Goal: Task Accomplishment & Management: Manage account settings

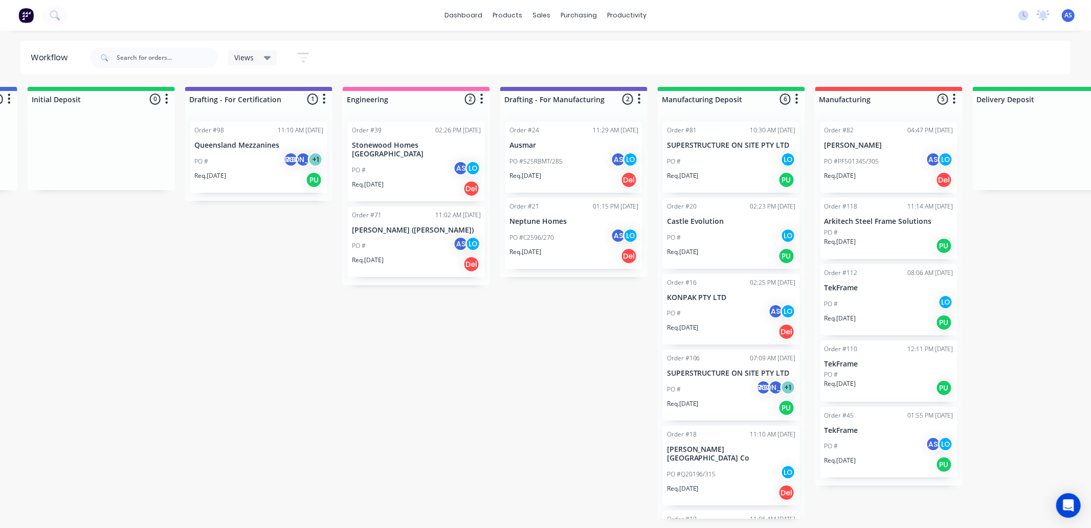
scroll to position [0, 970]
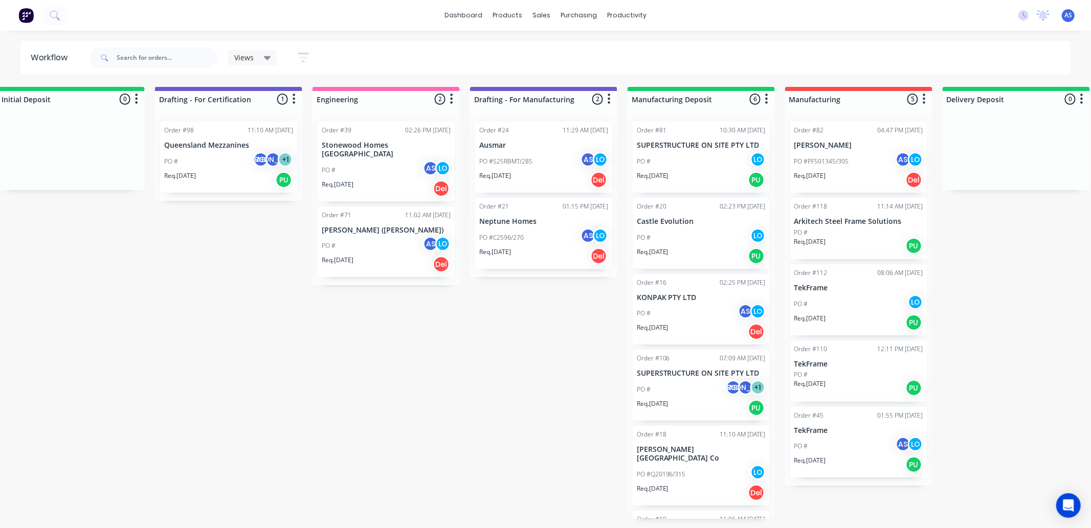
click at [858, 134] on div "Order #82 04:47 PM [DATE]" at bounding box center [859, 130] width 129 height 9
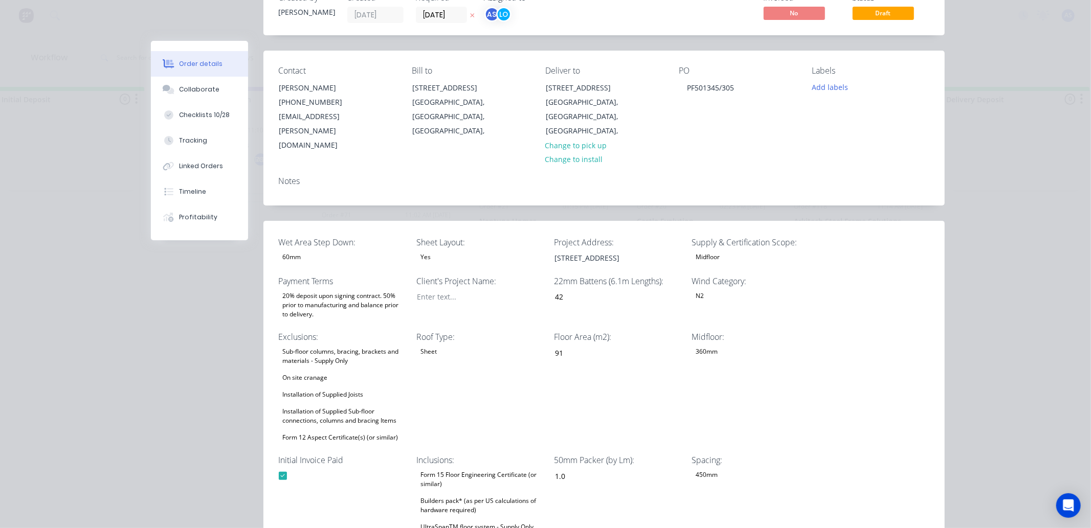
scroll to position [0, 0]
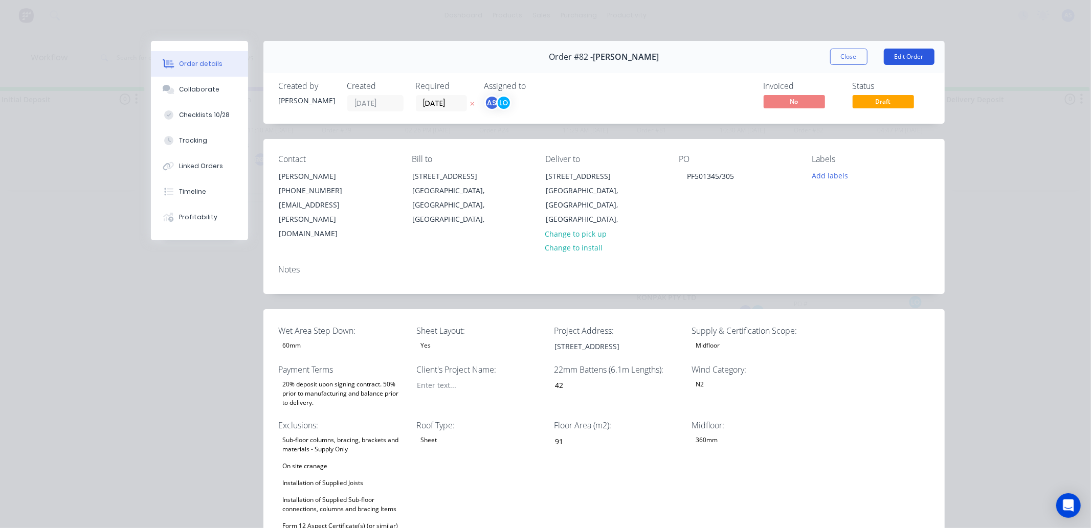
click at [899, 54] on button "Edit Order" at bounding box center [909, 57] width 51 height 16
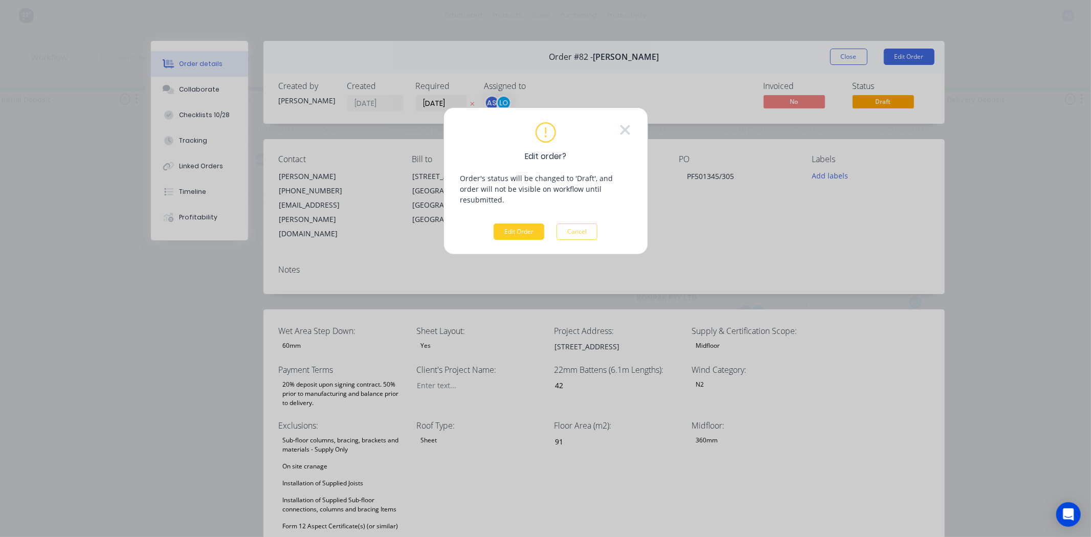
click at [513, 224] on button "Edit Order" at bounding box center [519, 232] width 51 height 16
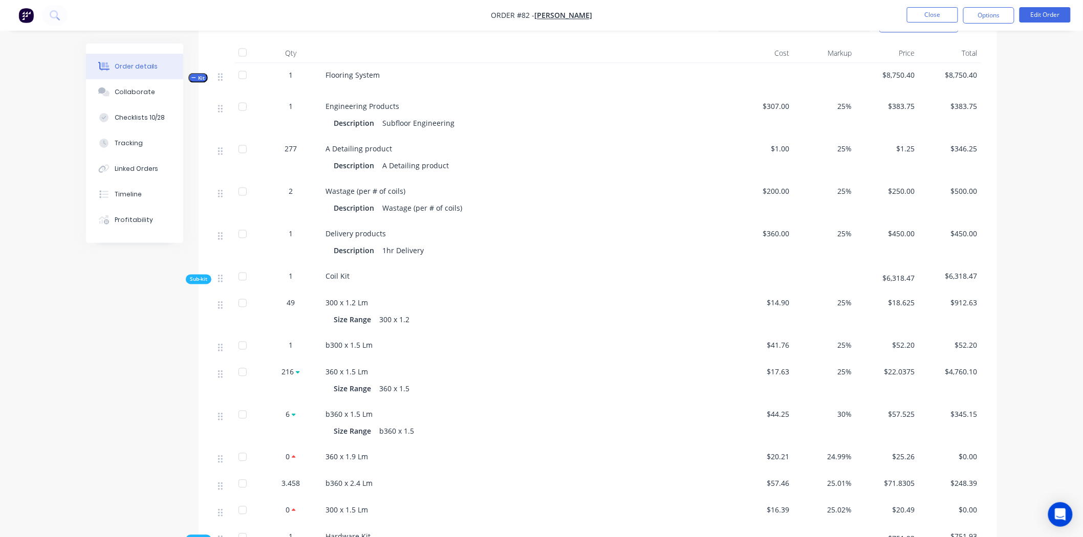
scroll to position [796, 0]
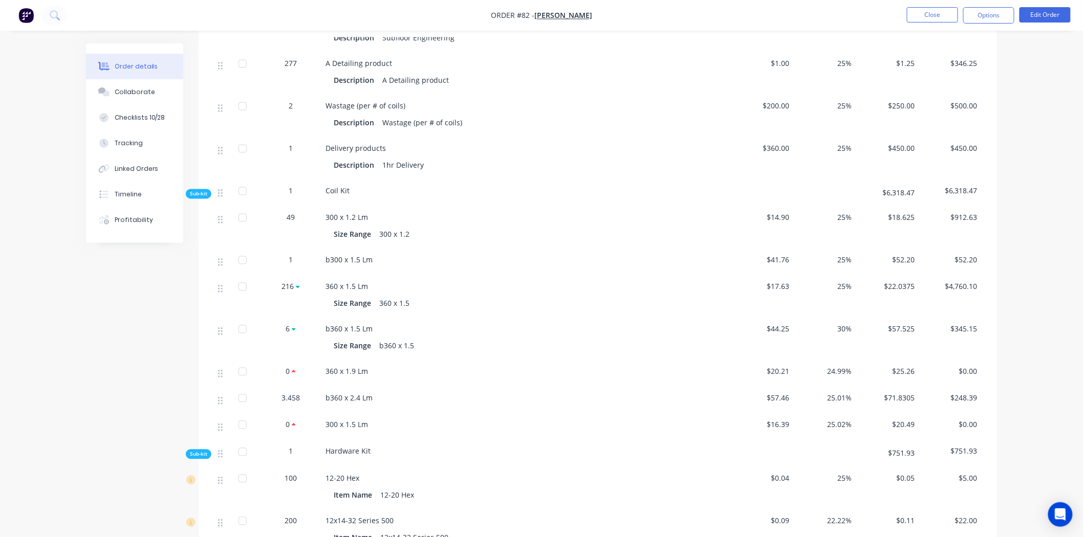
click at [101, 340] on div "Created by [PERSON_NAME] Created [DATE] Required [DATE] Assigned to AS LO Invoi…" at bounding box center [541, 203] width 911 height 1911
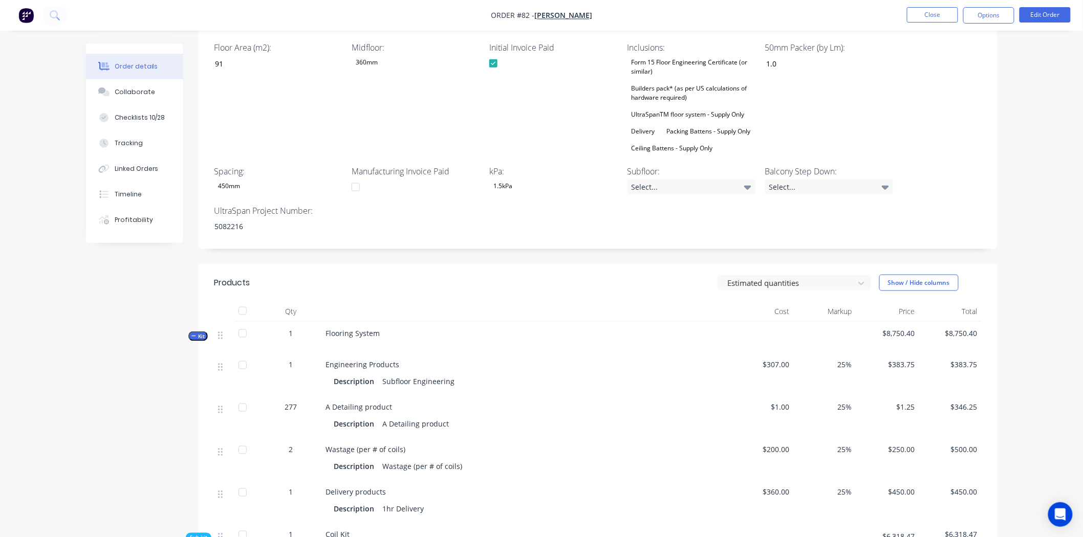
scroll to position [454, 0]
click at [825, 274] on div at bounding box center [787, 280] width 123 height 13
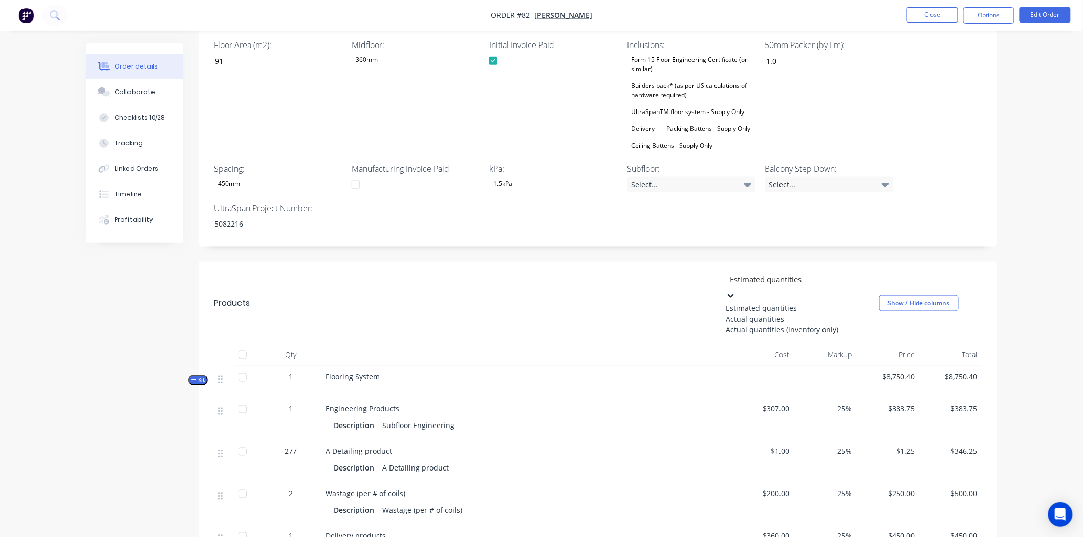
click at [766, 314] on div "Actual quantities" at bounding box center [801, 319] width 153 height 11
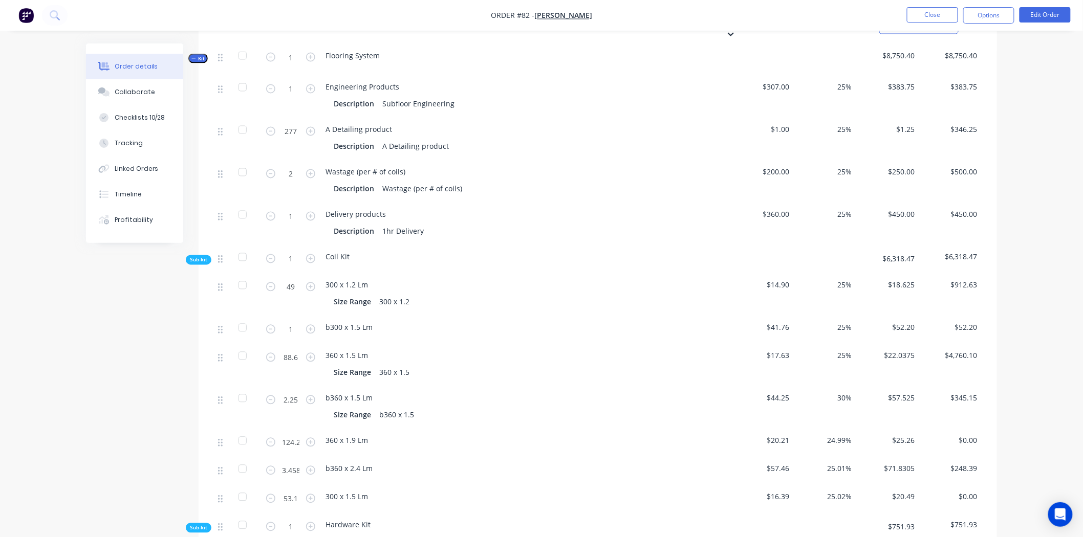
scroll to position [625, 0]
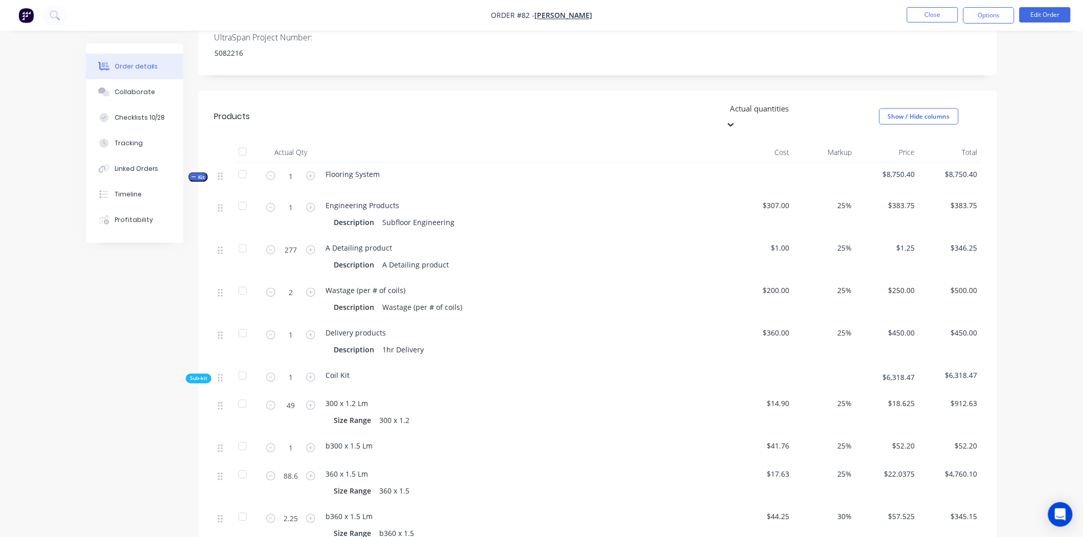
click at [739, 102] on div at bounding box center [802, 108] width 147 height 13
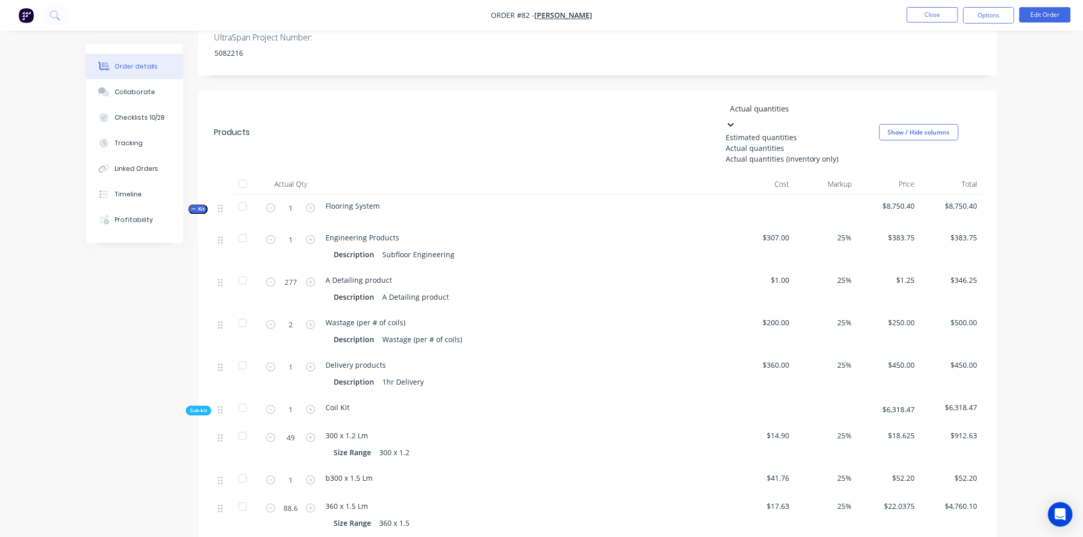
click at [743, 143] on div "Actual quantities" at bounding box center [801, 148] width 153 height 11
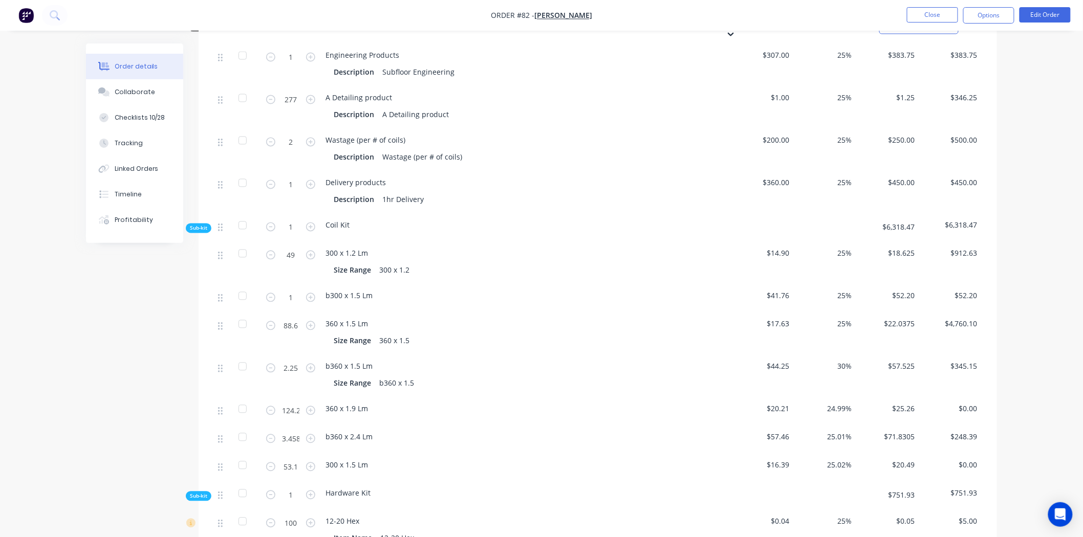
scroll to position [796, 0]
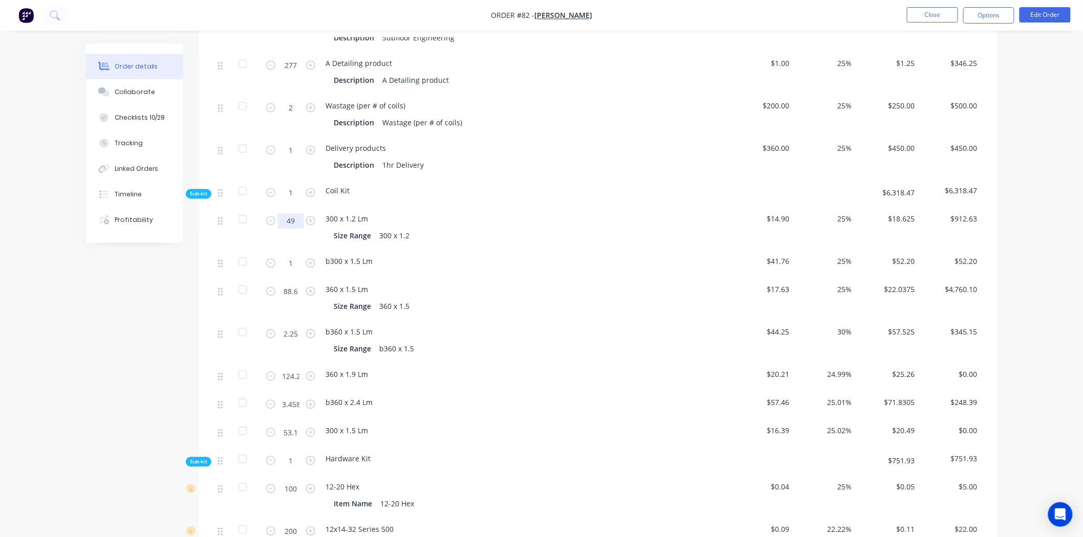
click at [291, 214] on input "49" at bounding box center [290, 221] width 27 height 15
type input "0"
click at [153, 289] on div "Created by [PERSON_NAME] Created [DATE] Required [DATE] Assigned to AS LO Invoi…" at bounding box center [541, 208] width 911 height 1920
click at [293, 256] on input "1" at bounding box center [290, 263] width 27 height 15
type input "0"
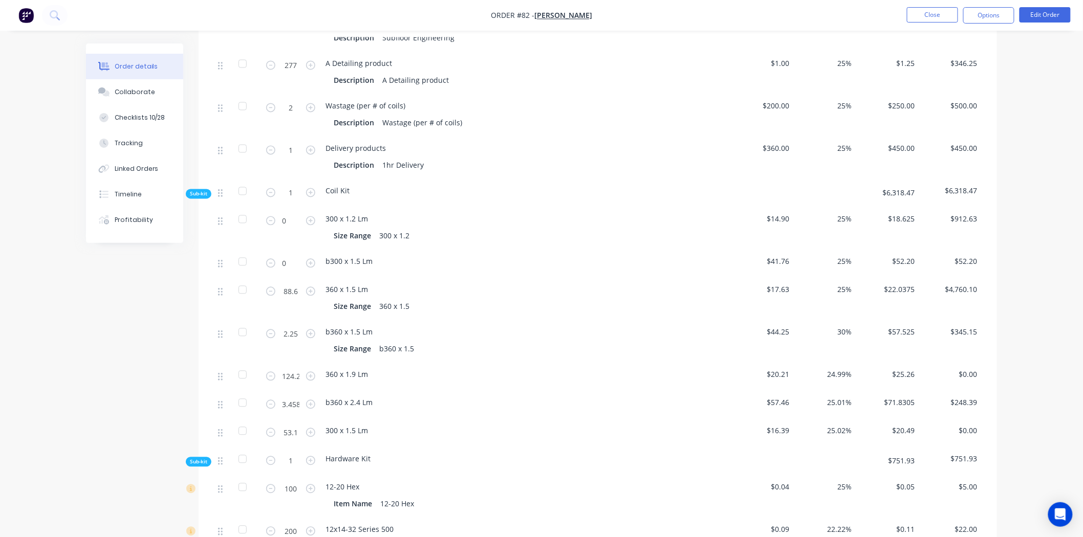
click at [148, 284] on div "Created by [PERSON_NAME] Created [DATE] Required [DATE] Assigned to AS LO Invoi…" at bounding box center [541, 208] width 911 height 1920
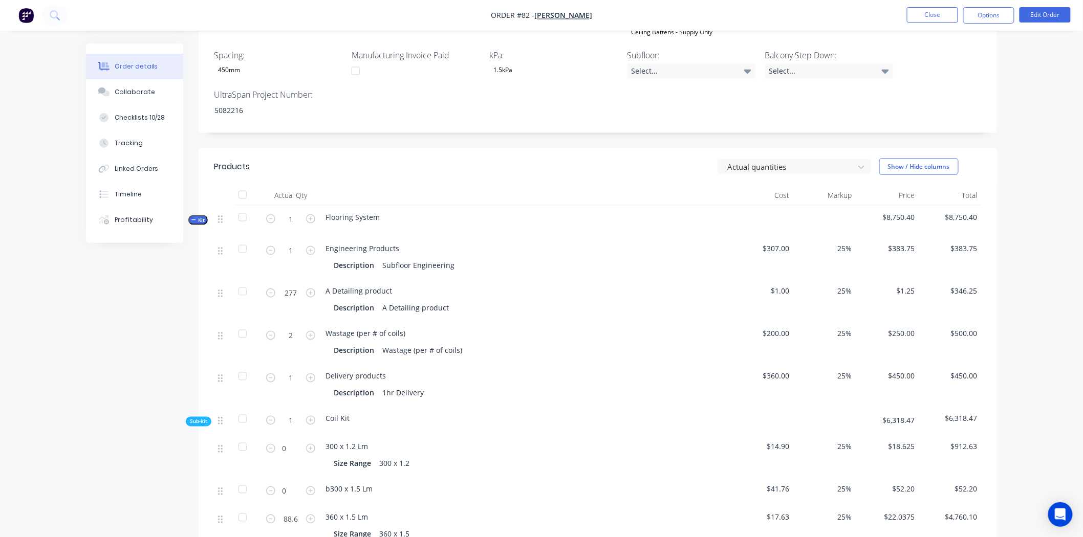
scroll to position [568, 0]
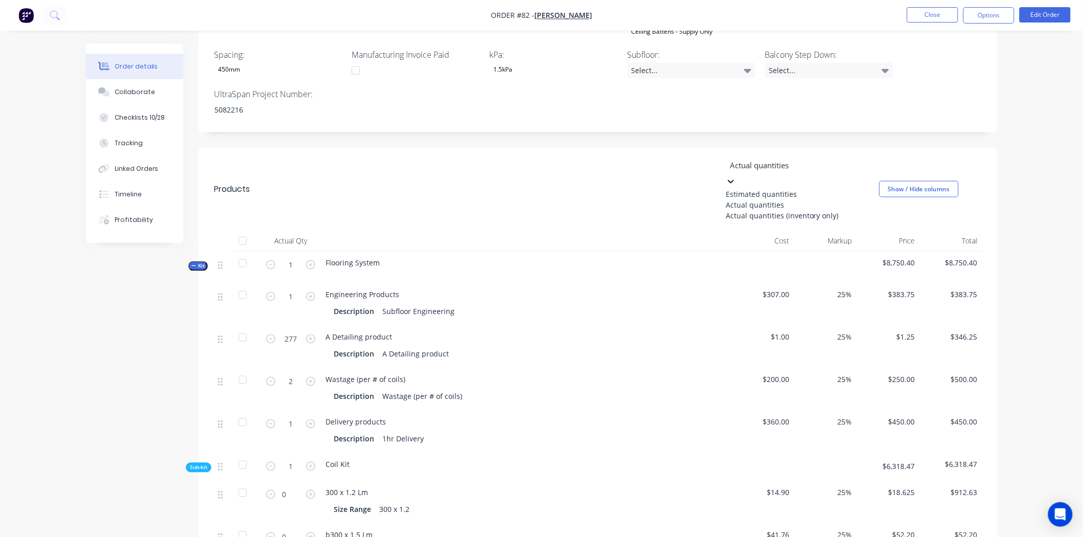
click at [839, 159] on div at bounding box center [802, 165] width 147 height 13
click at [788, 189] on div "Estimated quantities" at bounding box center [801, 194] width 153 height 11
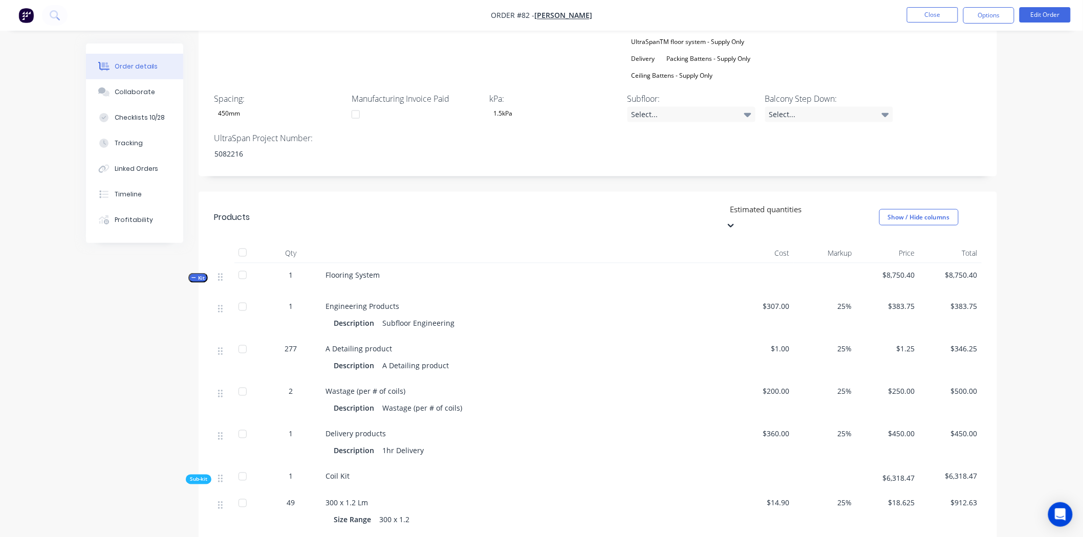
scroll to position [499, 0]
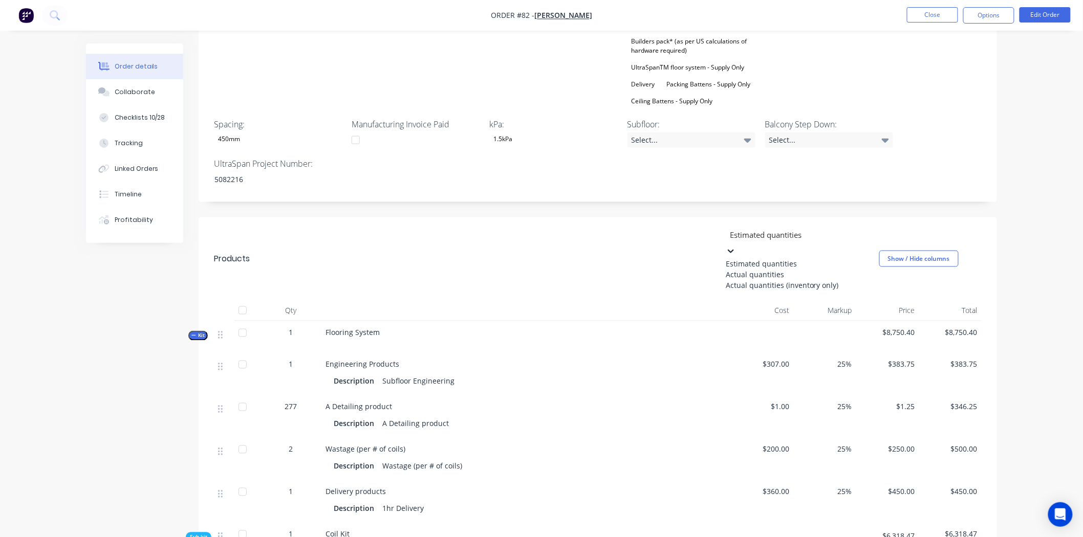
click at [837, 229] on div at bounding box center [802, 235] width 147 height 13
click at [799, 269] on div "Actual quantities" at bounding box center [801, 274] width 153 height 11
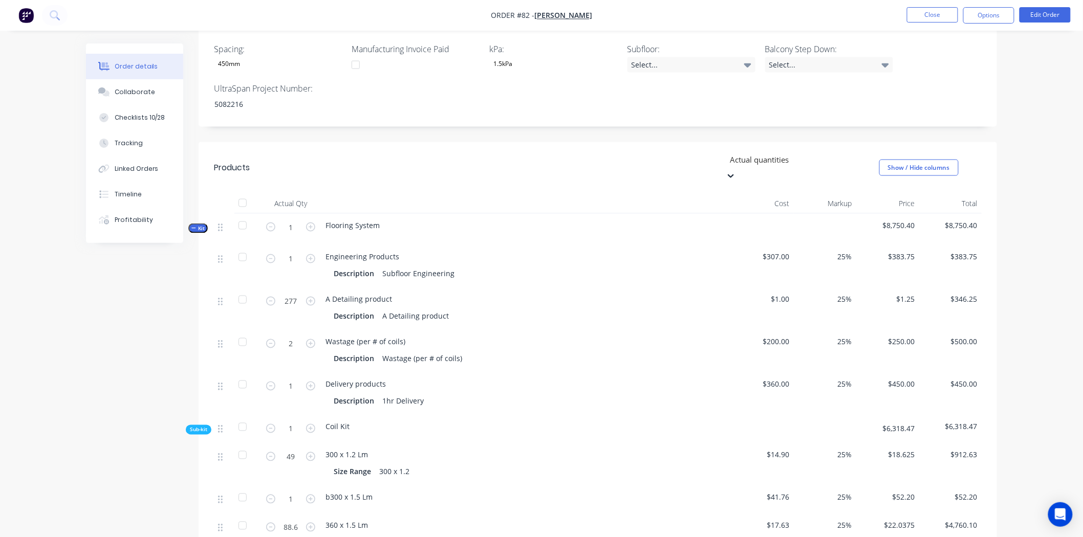
scroll to position [560, 0]
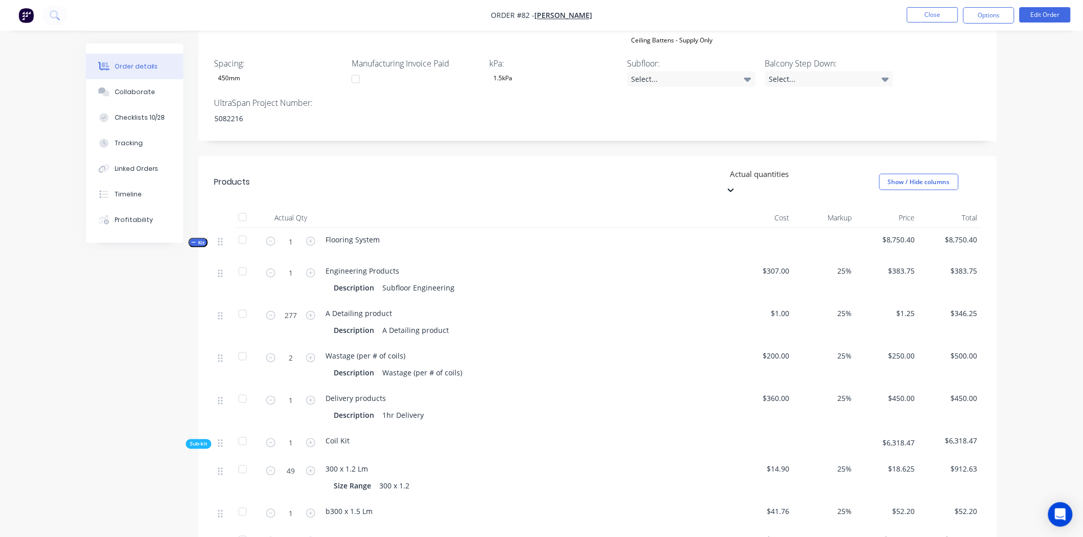
click at [793, 168] on div at bounding box center [802, 174] width 147 height 13
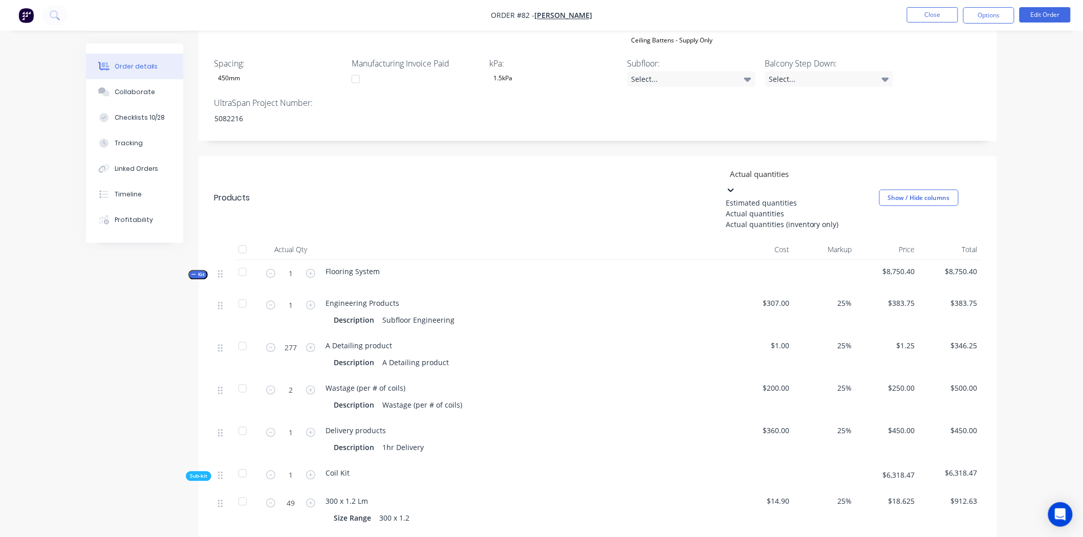
click at [785, 197] on div "Estimated quantities" at bounding box center [801, 202] width 153 height 11
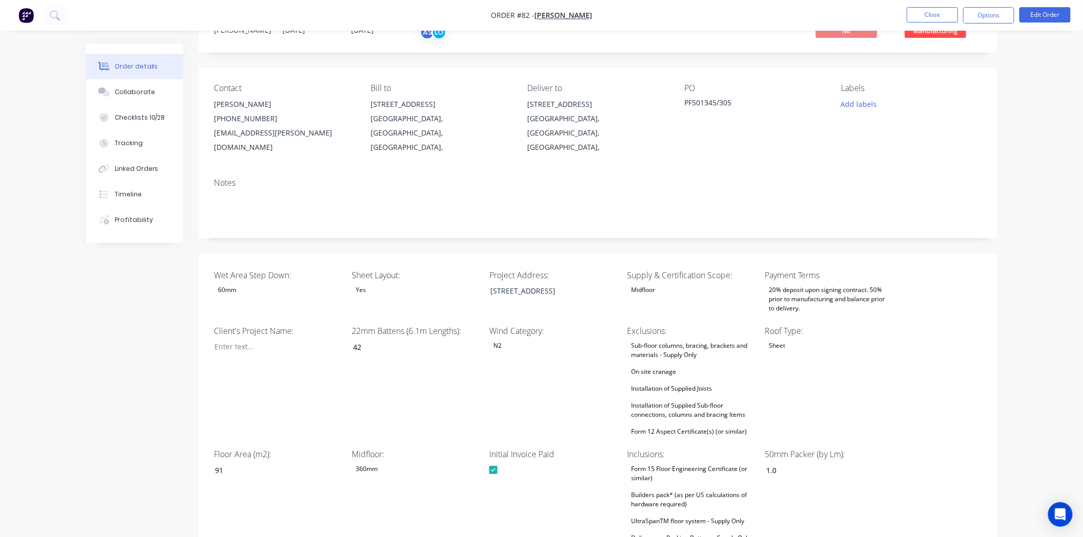
scroll to position [0, 0]
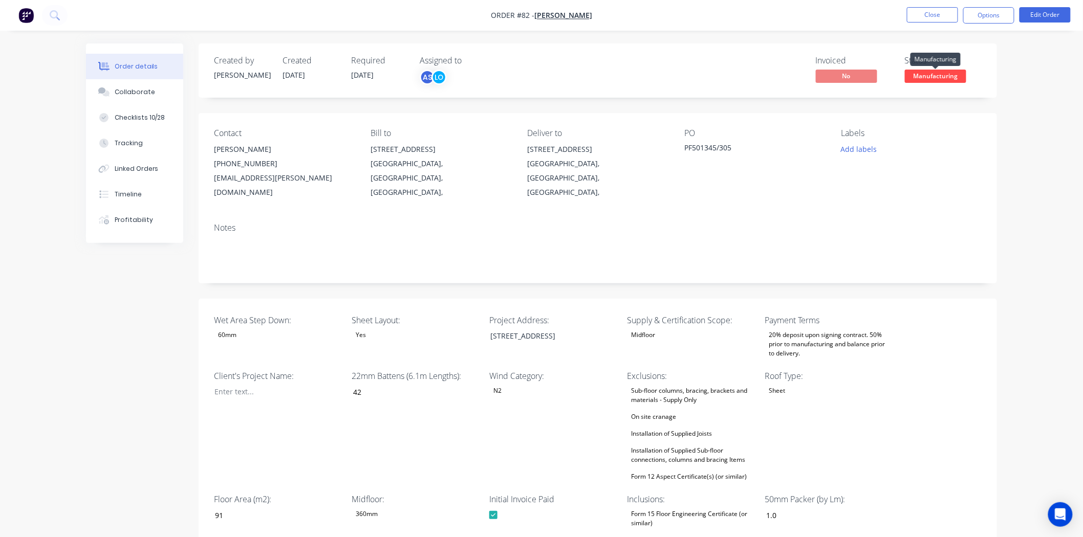
click at [918, 75] on span "Manufacturing" at bounding box center [935, 76] width 61 height 13
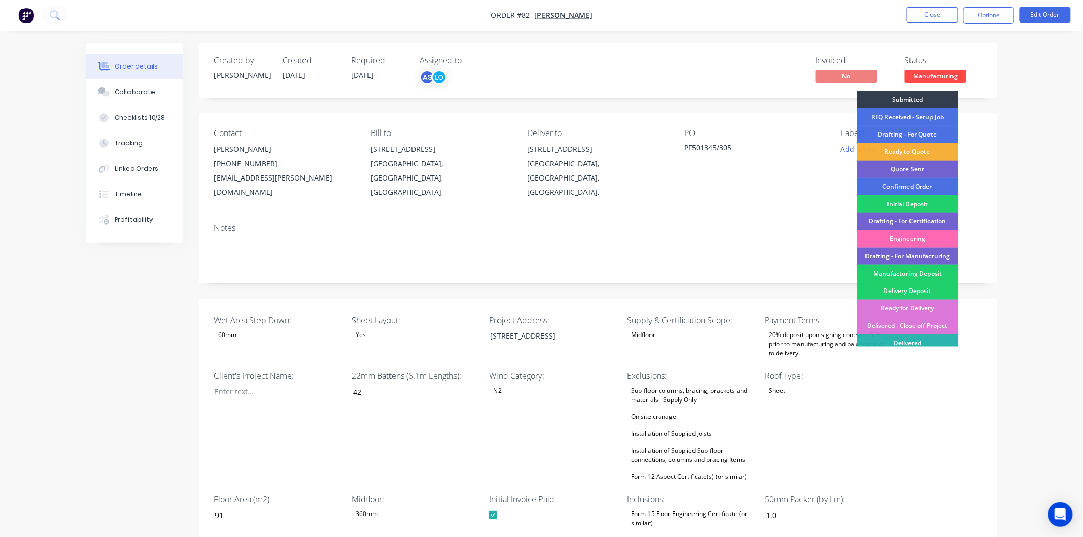
scroll to position [23, 0]
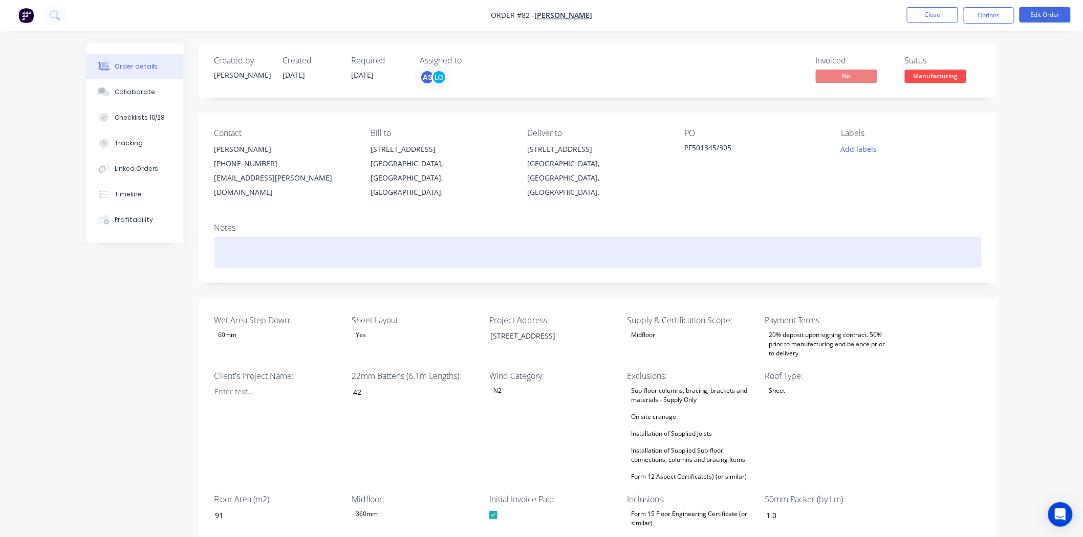
click at [708, 237] on div at bounding box center [597, 252] width 767 height 31
